Goal: Information Seeking & Learning: Learn about a topic

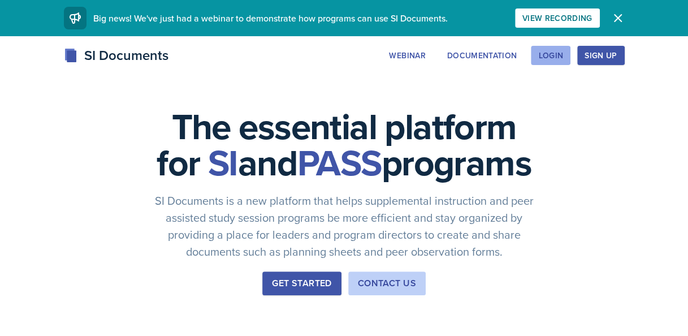
click at [559, 54] on div "Login" at bounding box center [551, 55] width 25 height 9
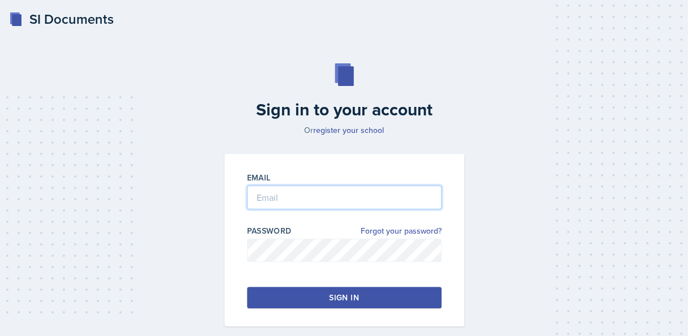
type input "[EMAIL_ADDRESS][DOMAIN_NAME]"
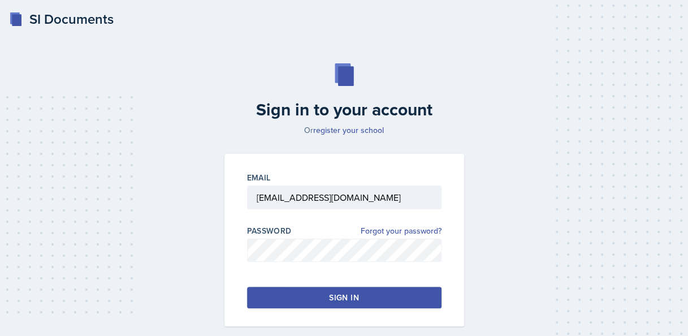
click at [330, 301] on div "Sign in" at bounding box center [343, 297] width 29 height 11
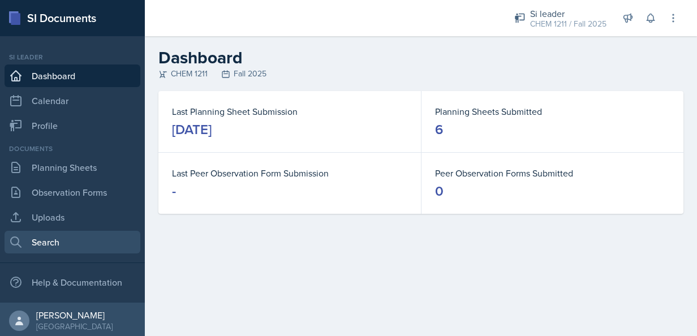
click at [59, 238] on link "Search" at bounding box center [73, 242] width 136 height 23
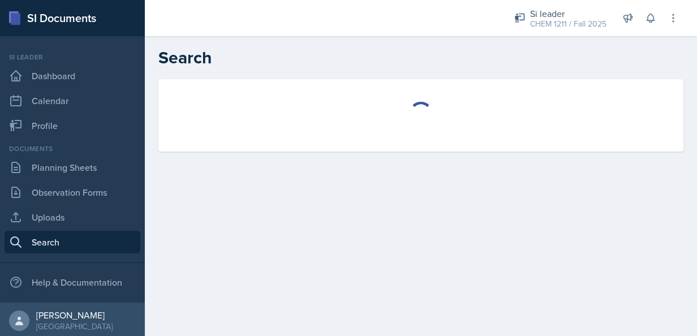
select select "all"
select select "1"
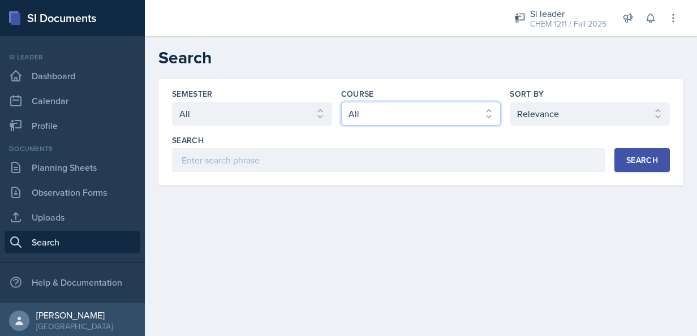
click at [434, 114] on select "Select course All ACCT 2101 ACCT 2102 ACCT 4050 ANTH 1102 ANTH 3301 ARCH 1000 A…" at bounding box center [421, 114] width 160 height 24
select select "3d8cb279-65cd-49af-8cf0-21e75e9e675e"
click at [341, 102] on select "Select course All ACCT 2101 ACCT 2102 ACCT 4050 ANTH 1102 ANTH 3301 ARCH 1000 A…" at bounding box center [421, 114] width 160 height 24
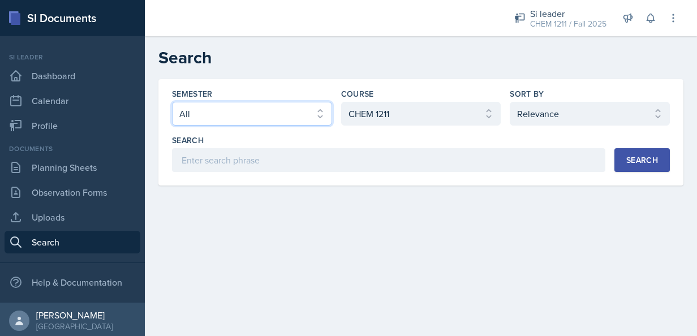
click at [302, 108] on select "Select semester All Fall 2025 Summer 2025 Spring 2025 Fall 2024 Summer 2024 Spr…" at bounding box center [252, 114] width 160 height 24
select select "2bed604d-1099-4043-b1bc-2365e8740244"
click at [172, 102] on select "Select semester All Fall 2025 Summer 2025 Spring 2025 Fall 2024 Summer 2024 Spr…" at bounding box center [252, 114] width 160 height 24
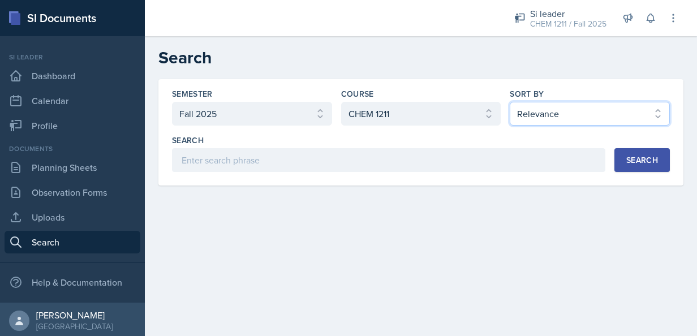
click at [621, 122] on select "Select sort by Relevance Document Date (Asc) Document Date (Desc)" at bounding box center [590, 114] width 160 height 24
select select "3"
click at [510, 102] on select "Select sort by Relevance Document Date (Asc) Document Date (Desc)" at bounding box center [590, 114] width 160 height 24
click at [643, 156] on div "Search" at bounding box center [642, 160] width 32 height 9
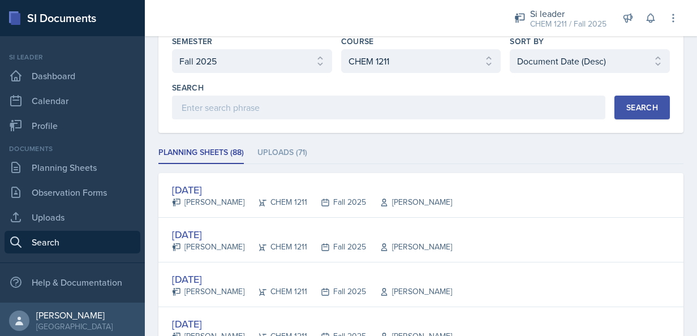
scroll to position [68, 0]
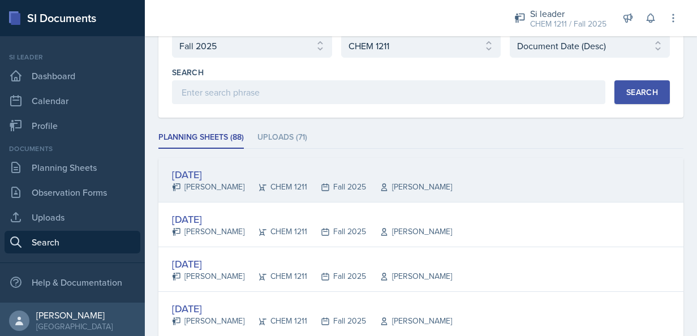
click at [208, 177] on div "[DATE]" at bounding box center [312, 174] width 280 height 15
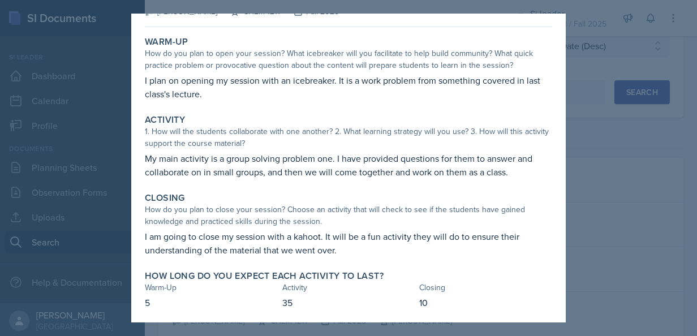
scroll to position [41, 0]
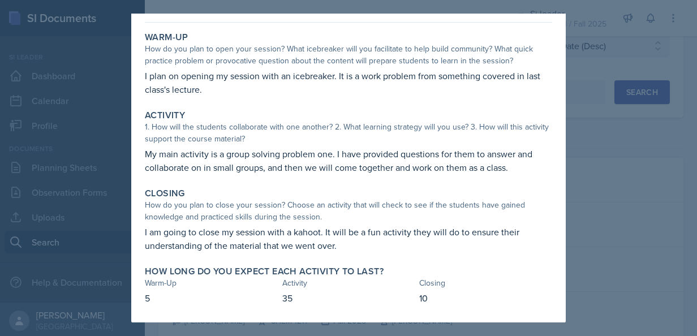
click at [609, 154] on div at bounding box center [348, 168] width 697 height 336
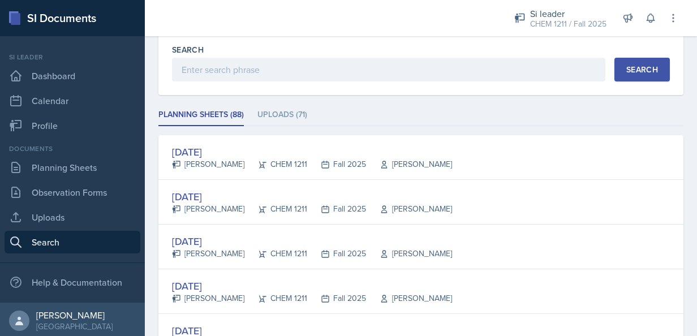
scroll to position [113, 0]
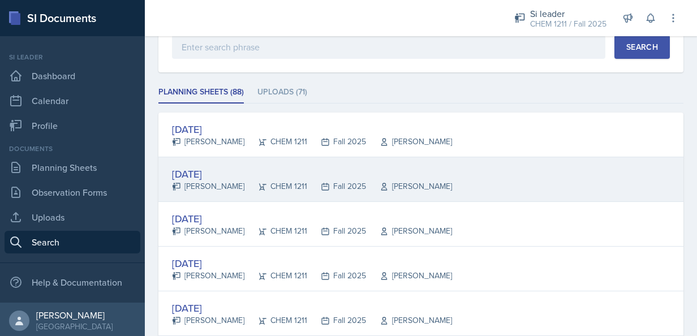
click at [226, 167] on div "[DATE]" at bounding box center [312, 173] width 280 height 15
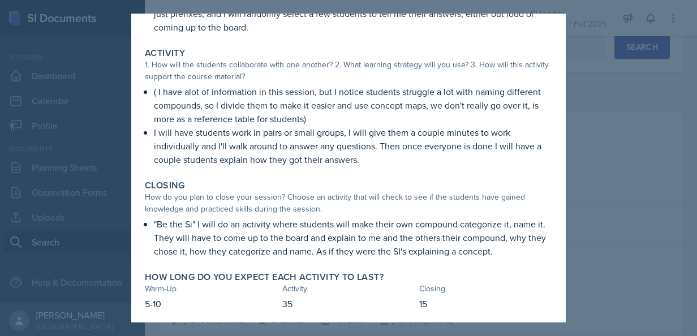
scroll to position [136, 0]
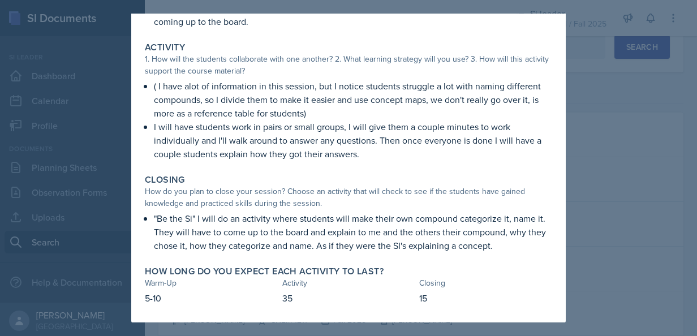
click at [616, 231] on div at bounding box center [348, 168] width 697 height 336
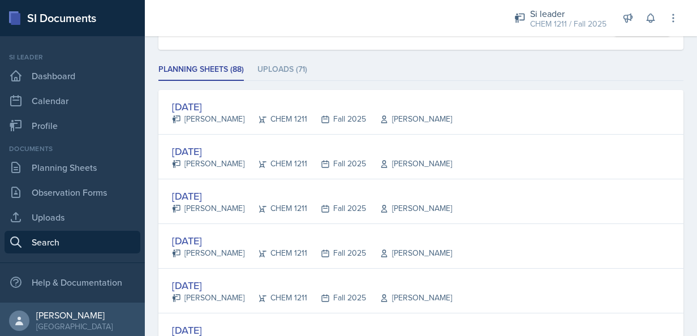
scroll to position [158, 0]
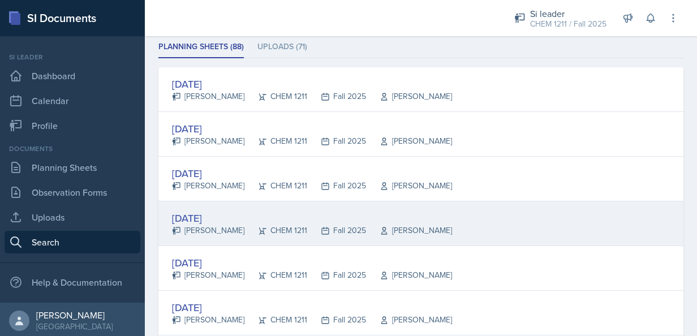
click at [212, 221] on div "[DATE]" at bounding box center [312, 217] width 280 height 15
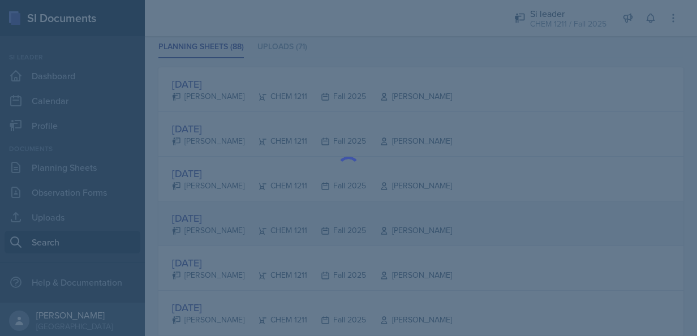
scroll to position [0, 0]
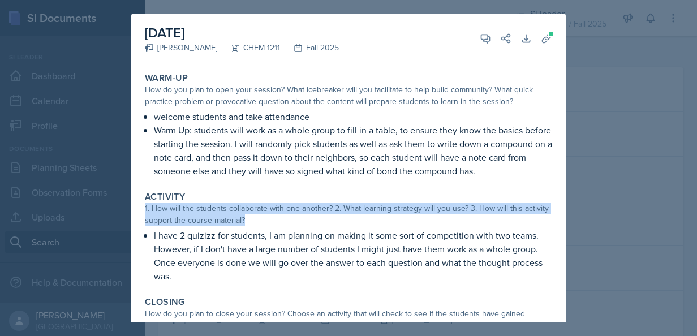
drag, startPoint x: 554, startPoint y: 192, endPoint x: 555, endPoint y: 216, distance: 24.4
click at [555, 216] on div "[DATE] [PERSON_NAME] CHEM 1211 Fall 2025 View Comments Comments Send Share Down…" at bounding box center [348, 223] width 434 height 418
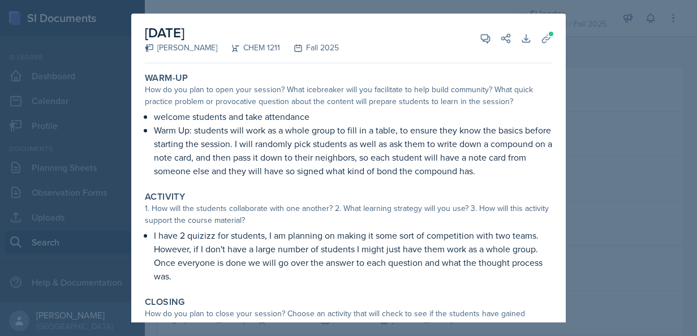
drag, startPoint x: 555, startPoint y: 216, endPoint x: 434, endPoint y: 251, distance: 126.6
click at [434, 251] on p "I have 2 quizizz for students, I am planning on making it some sort of competit…" at bounding box center [353, 256] width 398 height 54
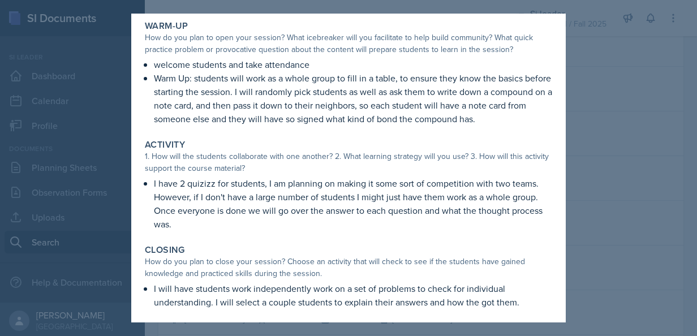
scroll to position [57, 0]
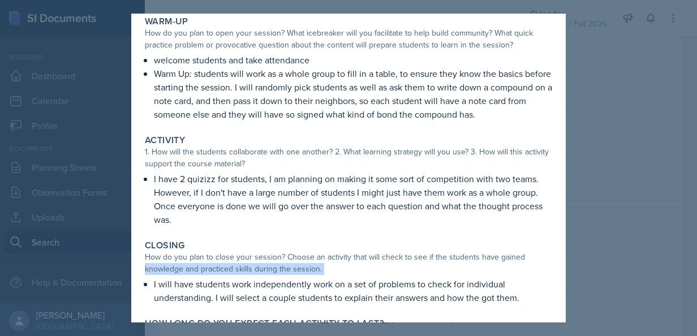
drag, startPoint x: 555, startPoint y: 255, endPoint x: 551, endPoint y: 283, distance: 29.2
click at [551, 283] on div "[DATE] [PERSON_NAME] CHEM 1211 Fall 2025 View Comments Comments Send Share Down…" at bounding box center [348, 166] width 434 height 418
click at [380, 247] on div "Closing" at bounding box center [348, 245] width 407 height 11
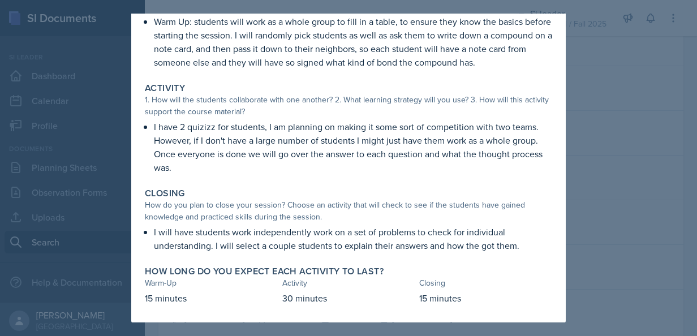
click at [651, 265] on div at bounding box center [348, 168] width 697 height 336
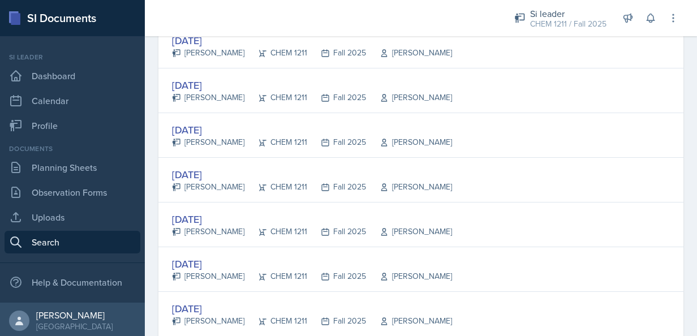
scroll to position [294, 0]
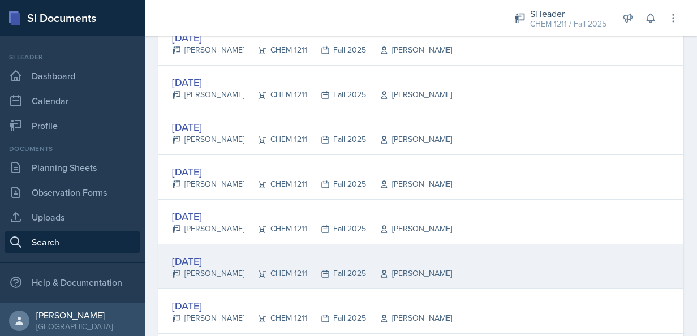
click at [237, 253] on div "[DATE]" at bounding box center [312, 260] width 280 height 15
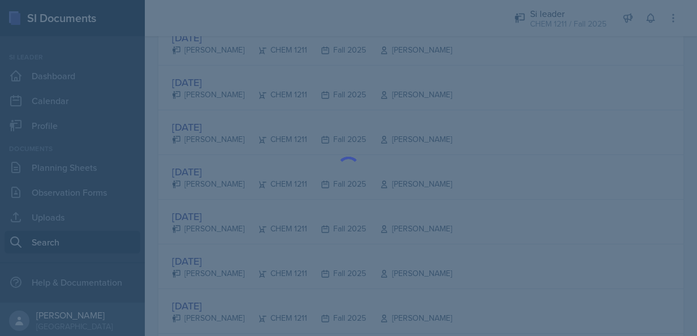
click at [521, 88] on div at bounding box center [348, 168] width 697 height 336
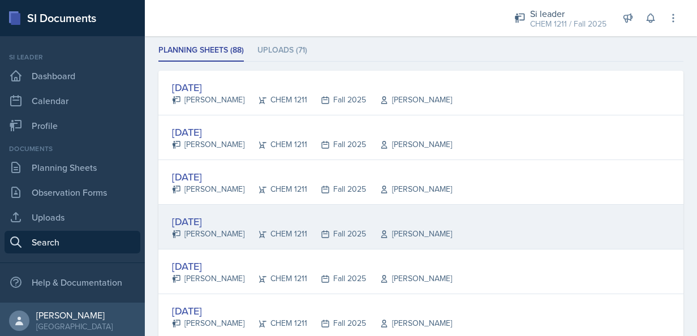
scroll to position [153, 0]
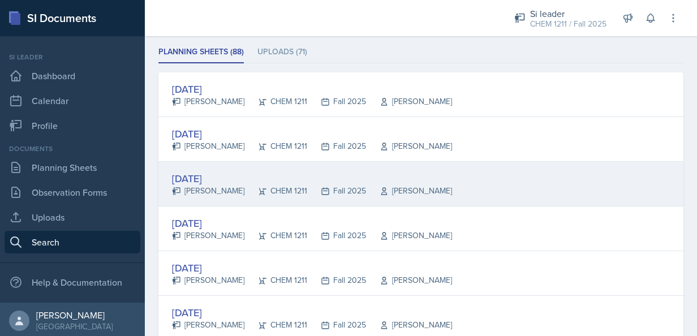
click at [510, 201] on div "[DATE] [PERSON_NAME] CHEM 1211 Fall 2025 [PERSON_NAME]" at bounding box center [420, 184] width 525 height 45
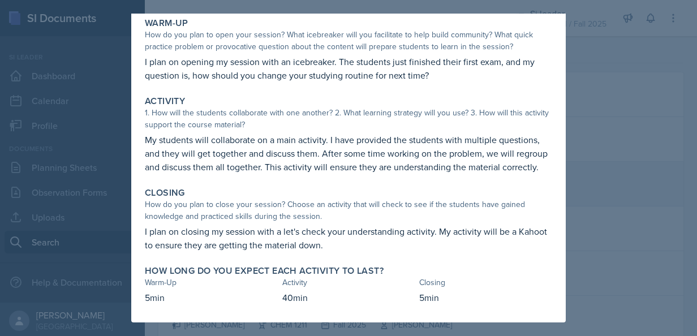
scroll to position [68, 0]
click at [614, 186] on div at bounding box center [348, 168] width 697 height 336
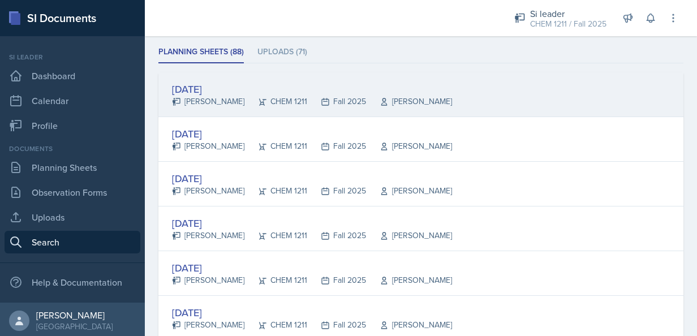
click at [573, 94] on div "[DATE] [PERSON_NAME] CHEM 1211 Fall 2025 [PERSON_NAME]" at bounding box center [420, 94] width 525 height 45
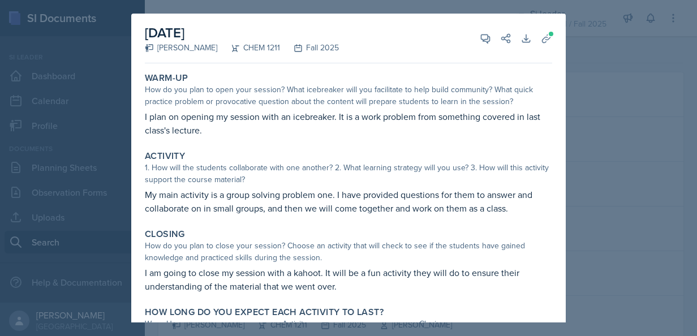
click at [605, 159] on div at bounding box center [348, 168] width 697 height 336
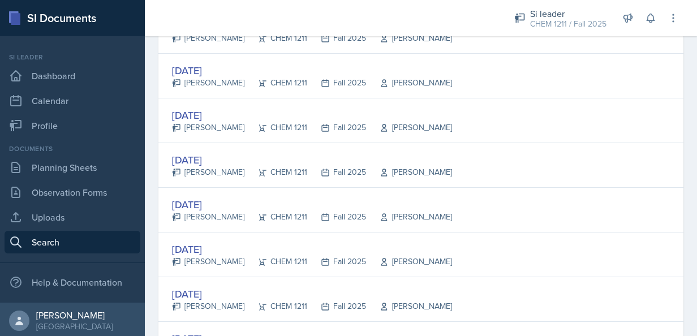
scroll to position [216, 0]
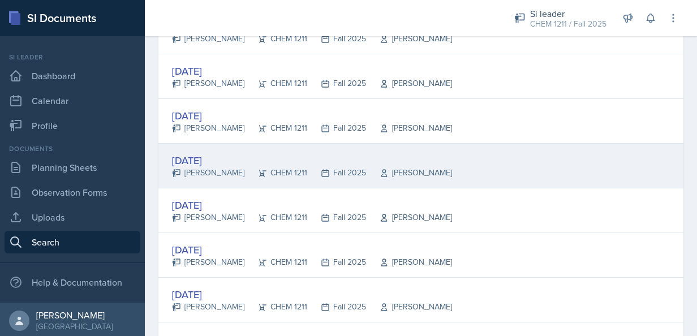
click at [233, 173] on div "[PERSON_NAME]" at bounding box center [208, 173] width 72 height 12
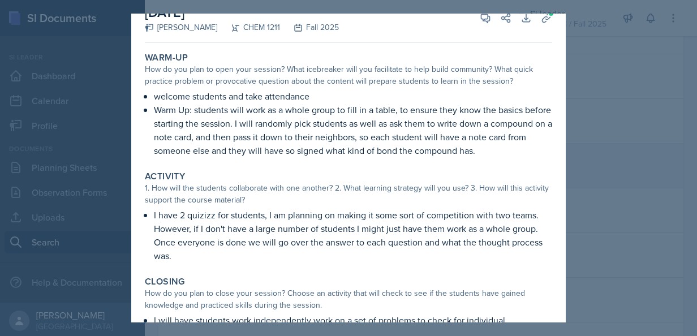
scroll to position [0, 0]
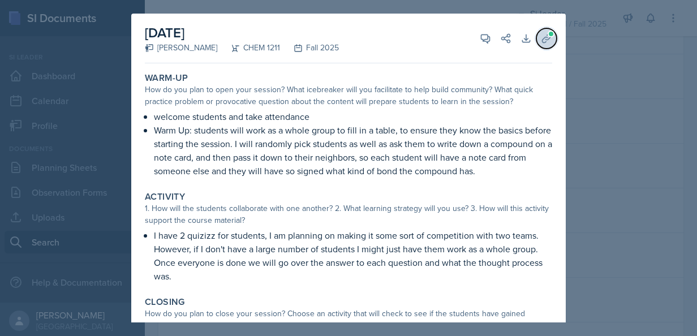
click at [543, 43] on icon at bounding box center [546, 38] width 11 height 11
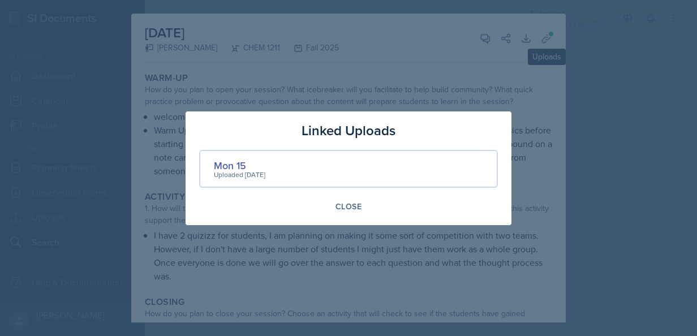
click at [236, 173] on div "Uploaded [DATE]" at bounding box center [239, 175] width 51 height 10
click at [238, 163] on div "Mon 15" at bounding box center [239, 165] width 51 height 15
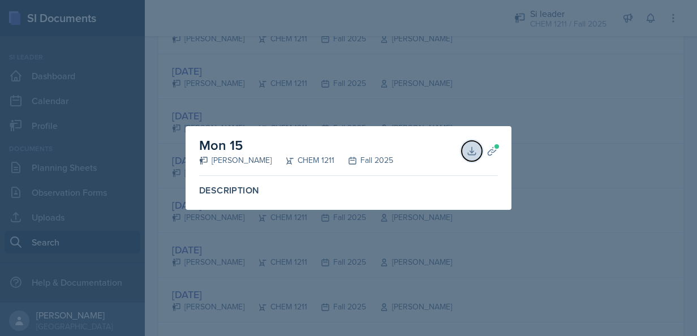
click at [466, 145] on icon at bounding box center [471, 150] width 11 height 11
click at [589, 92] on div at bounding box center [348, 168] width 697 height 336
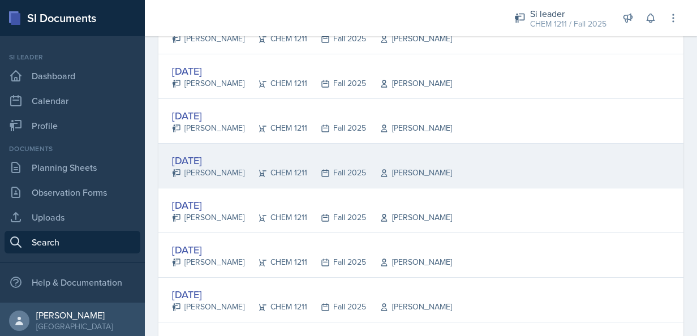
click at [197, 148] on div "[DATE] [PERSON_NAME] CHEM 1211 Fall 2025 [PERSON_NAME]" at bounding box center [420, 166] width 525 height 45
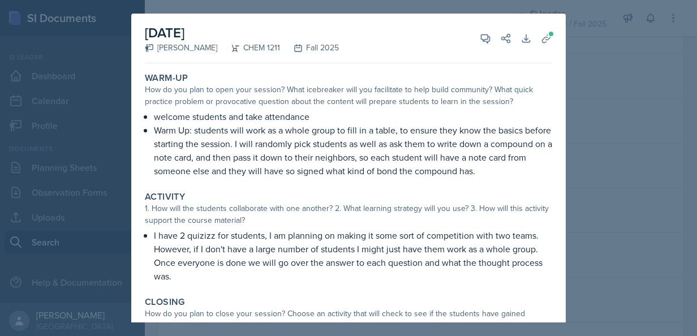
click at [592, 81] on div at bounding box center [348, 168] width 697 height 336
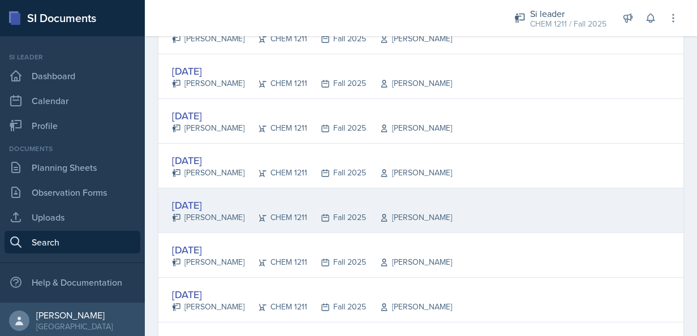
click at [206, 201] on div "[DATE]" at bounding box center [312, 204] width 280 height 15
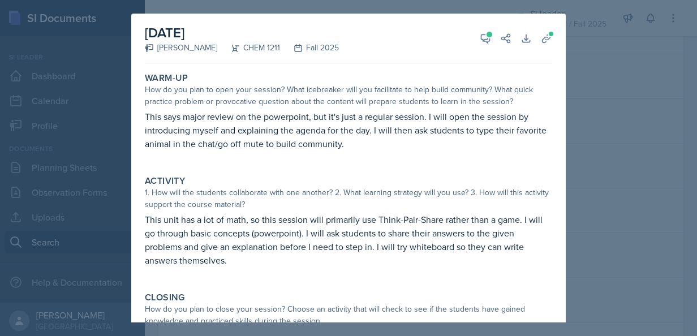
click at [611, 195] on div at bounding box center [348, 168] width 697 height 336
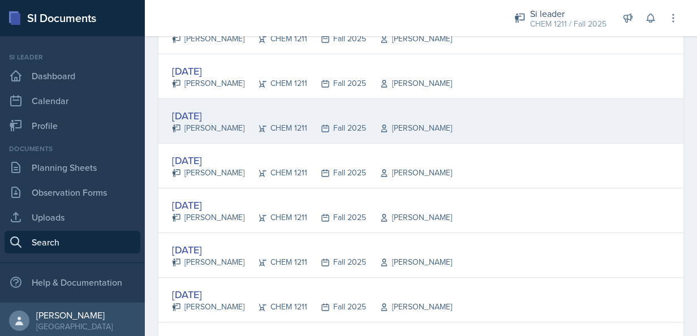
click at [208, 111] on div "[DATE]" at bounding box center [312, 115] width 280 height 15
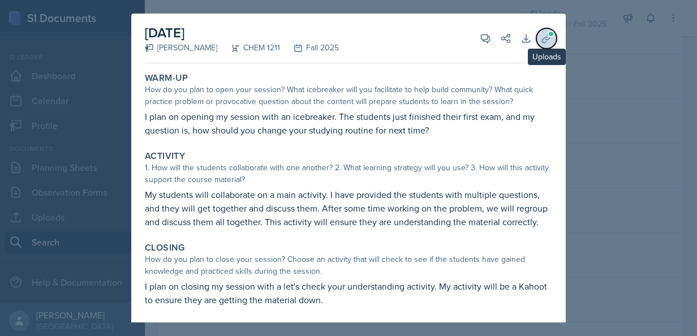
click at [541, 40] on icon at bounding box center [546, 38] width 11 height 11
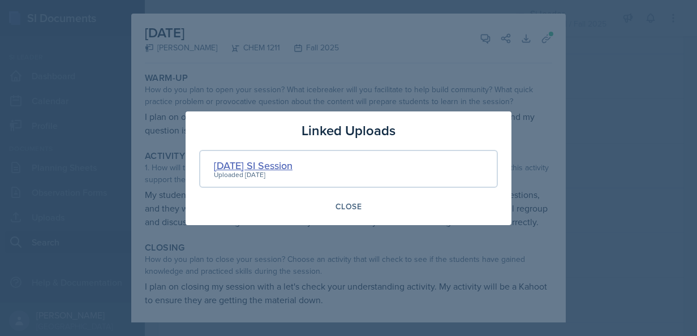
click at [270, 165] on div "[DATE] SI Session" at bounding box center [253, 165] width 79 height 15
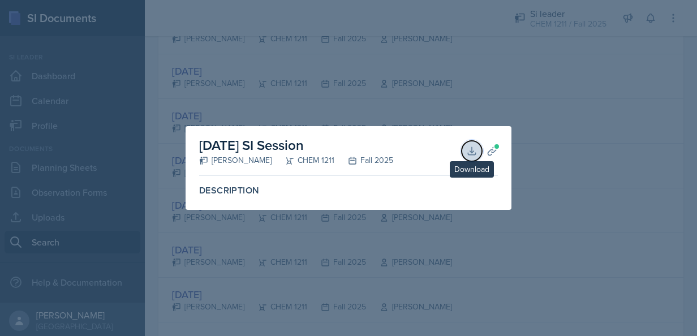
click at [471, 147] on icon at bounding box center [471, 150] width 11 height 11
